Goal: Information Seeking & Learning: Learn about a topic

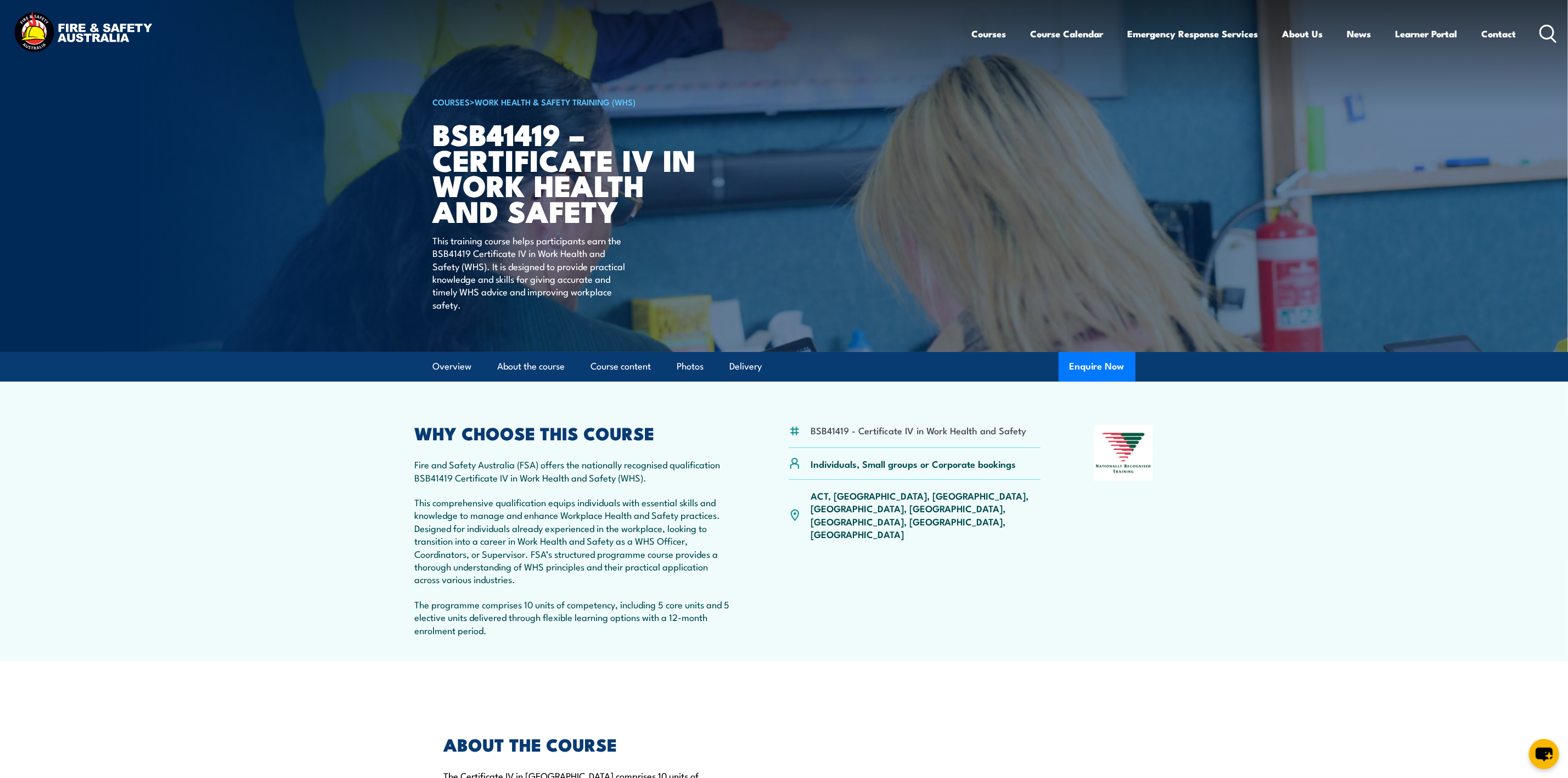
click at [1542, 27] on circle at bounding box center [1547, 32] width 13 height 13
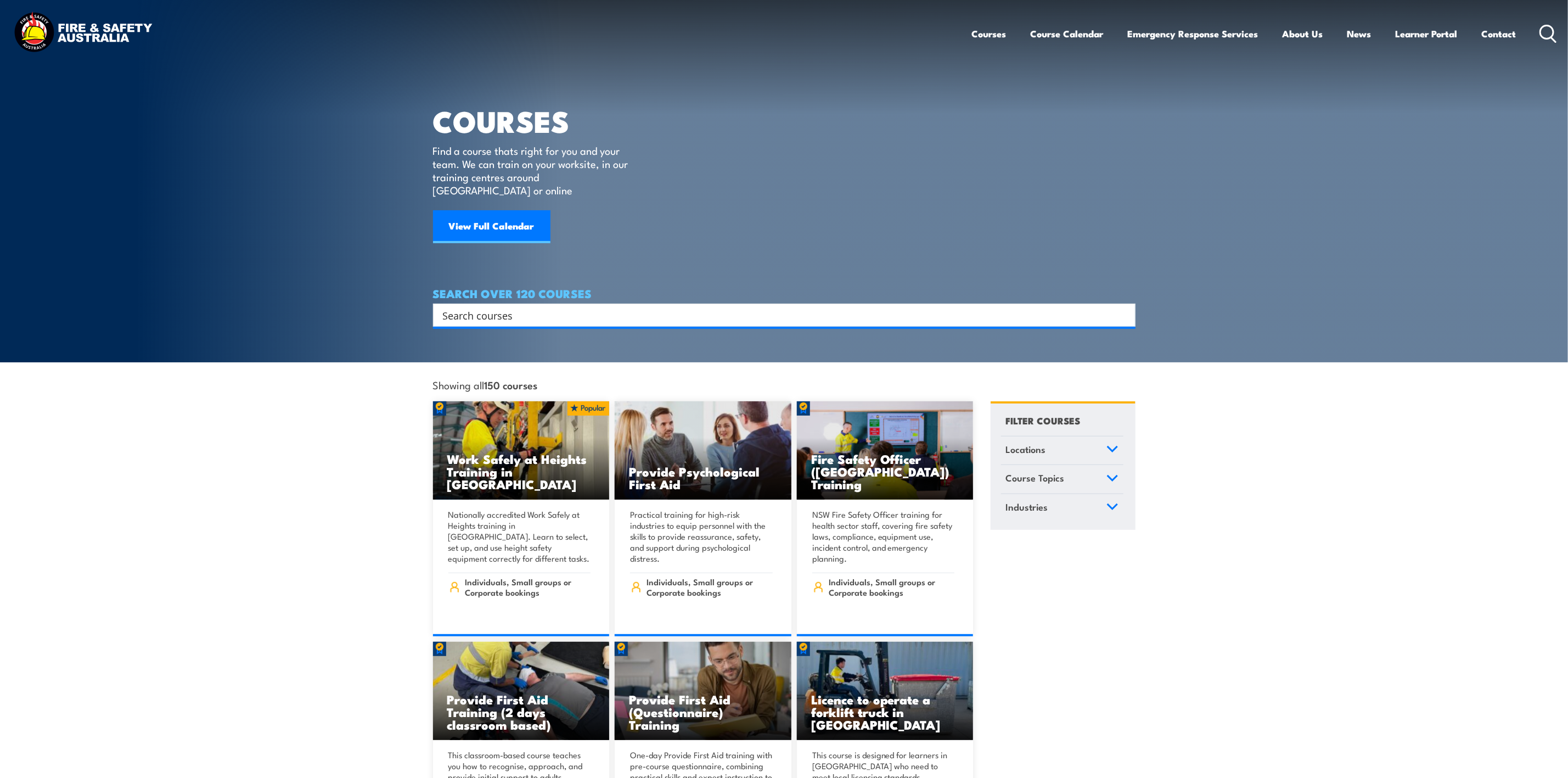
click at [524, 307] on input "Search input" at bounding box center [777, 315] width 668 height 17
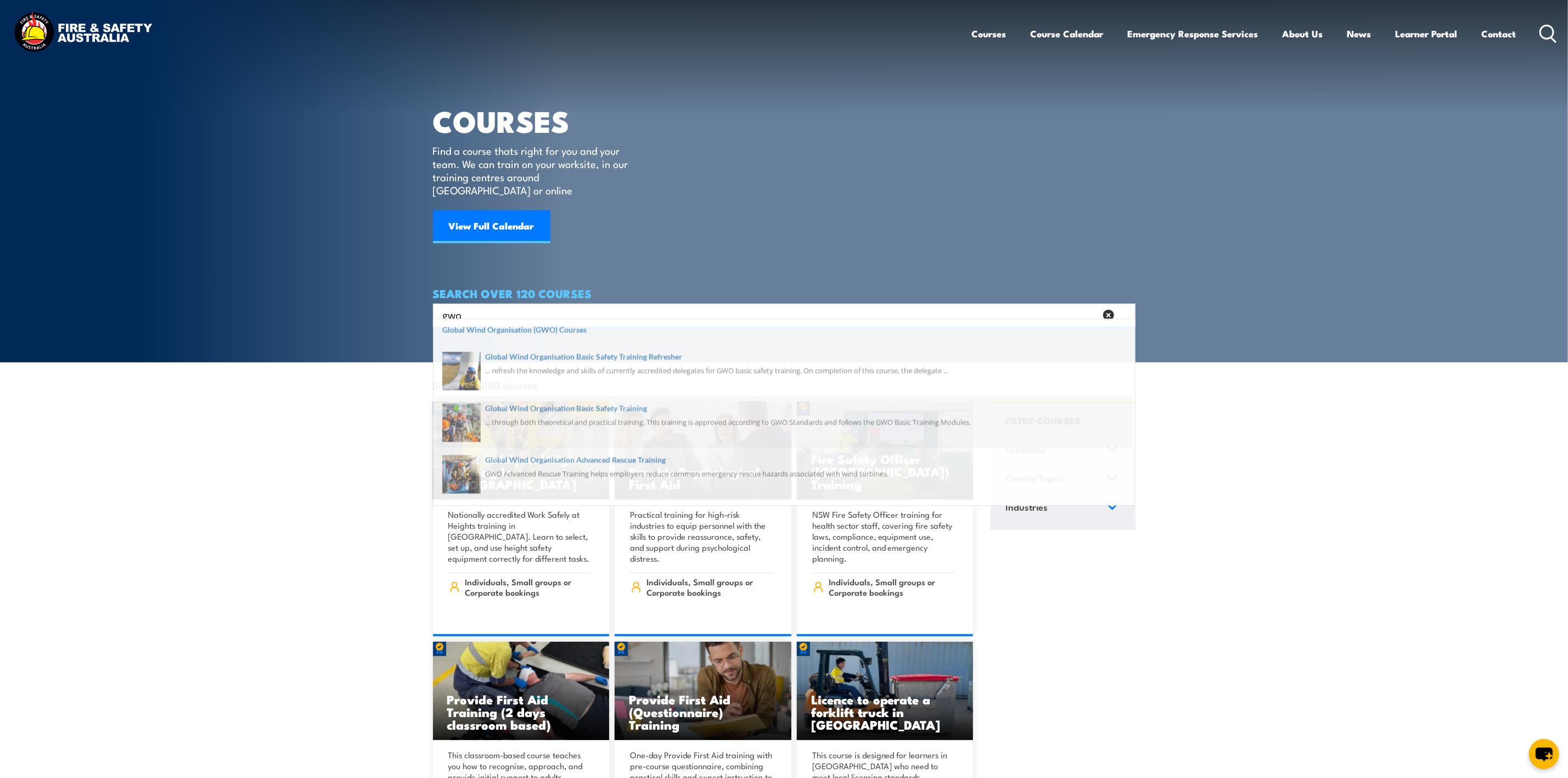
type input "gwo"
click at [539, 411] on span at bounding box center [784, 427] width 696 height 52
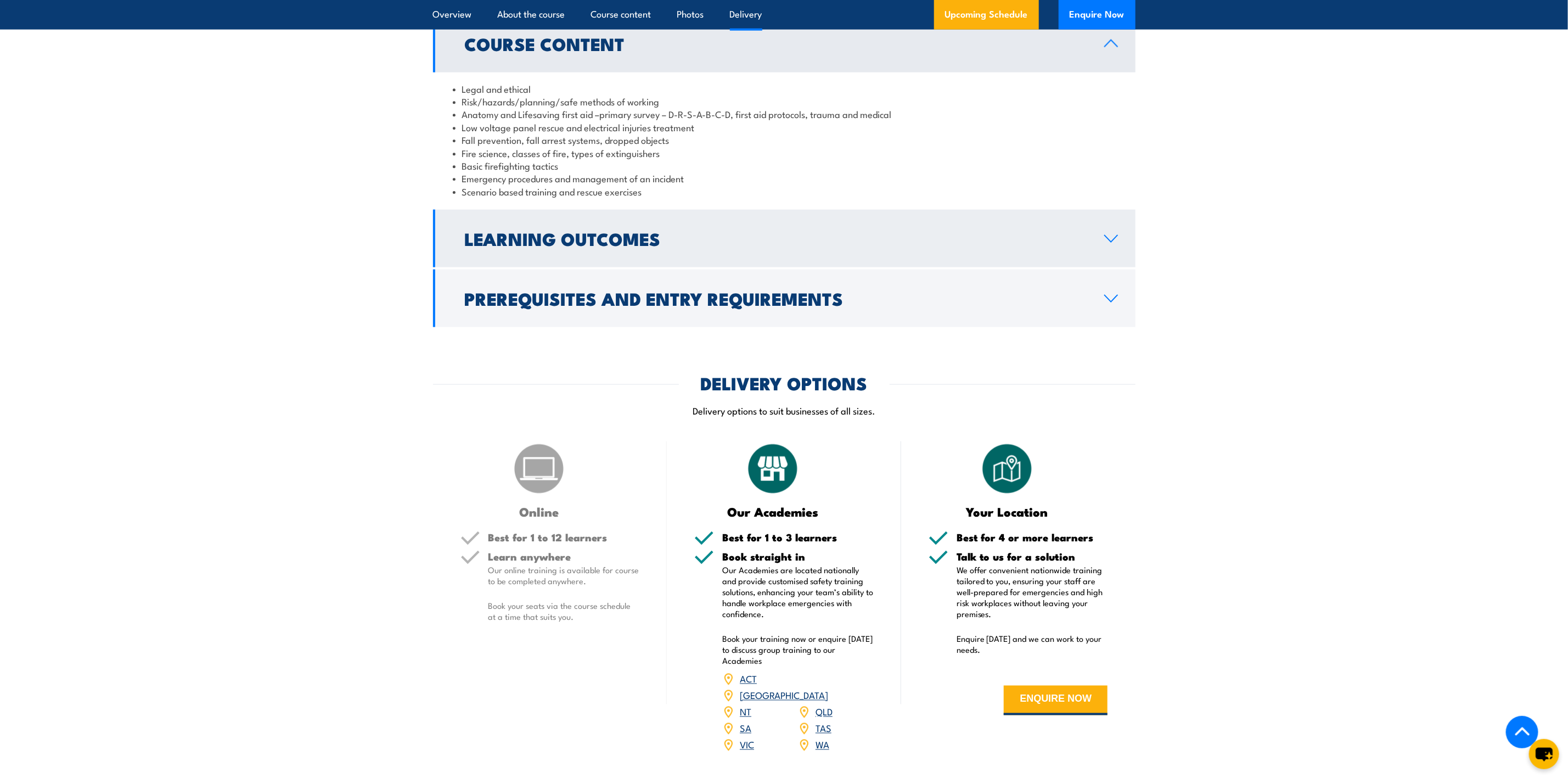
scroll to position [988, 0]
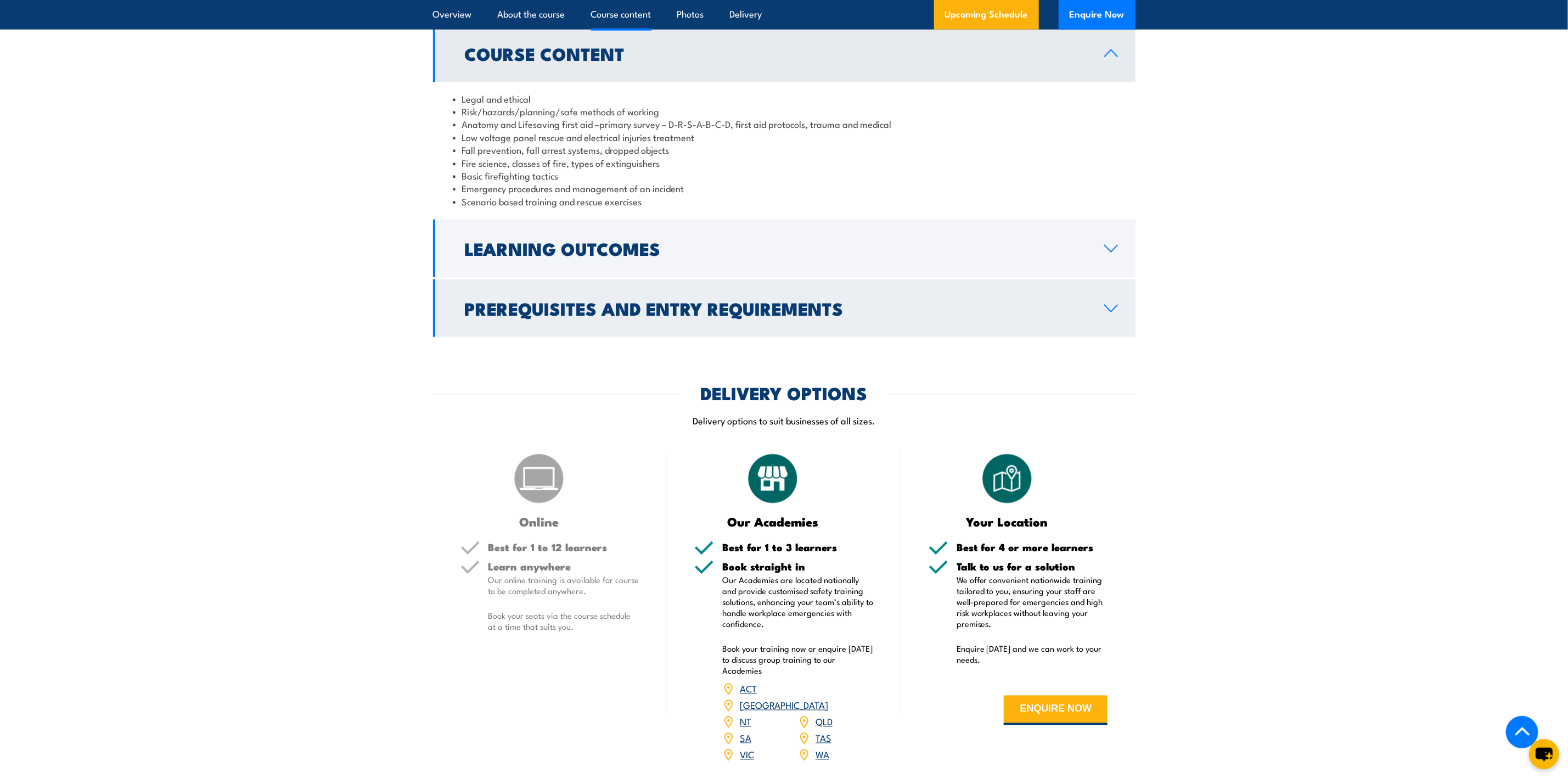
click at [1110, 311] on icon at bounding box center [1111, 308] width 12 height 7
